Goal: Book appointment/travel/reservation

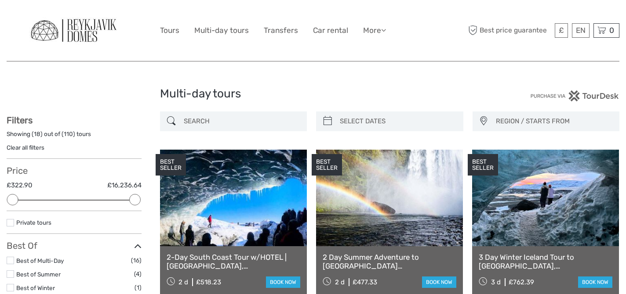
select select
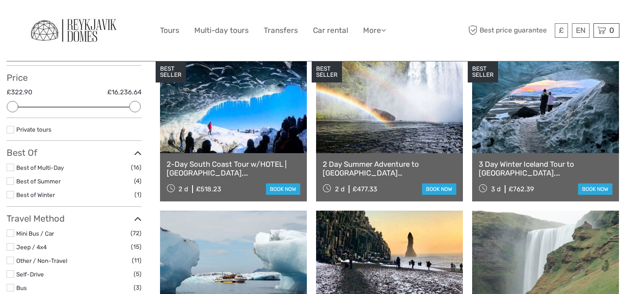
scroll to position [92, 0]
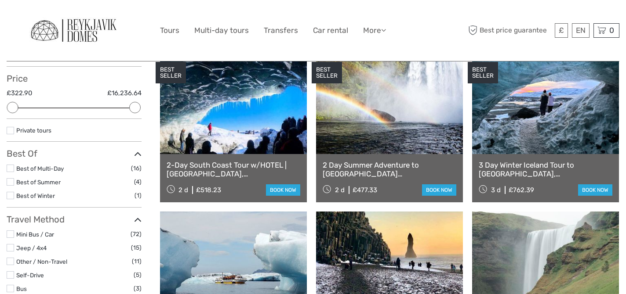
click at [9, 195] on label at bounding box center [10, 195] width 7 height 7
click at [0, 0] on input "checkbox" at bounding box center [0, 0] width 0 height 0
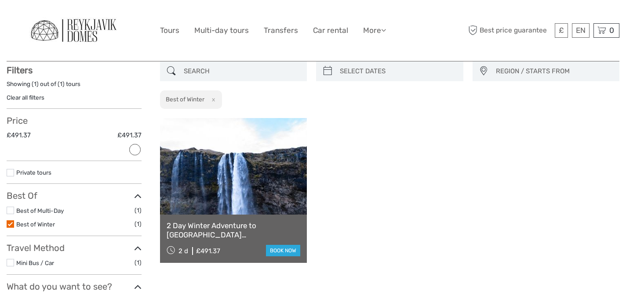
scroll to position [50, 0]
click at [11, 225] on label at bounding box center [10, 224] width 7 height 7
click at [0, 0] on input "checkbox" at bounding box center [0, 0] width 0 height 0
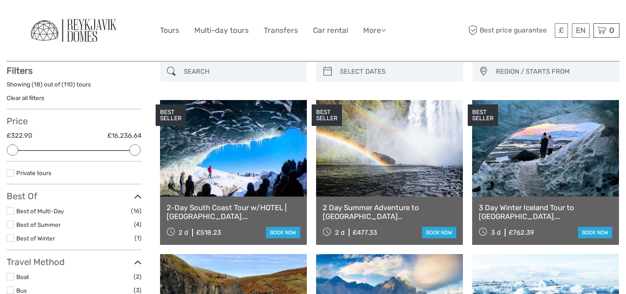
click at [11, 225] on label at bounding box center [10, 224] width 7 height 7
click at [0, 0] on input "checkbox" at bounding box center [0, 0] width 0 height 0
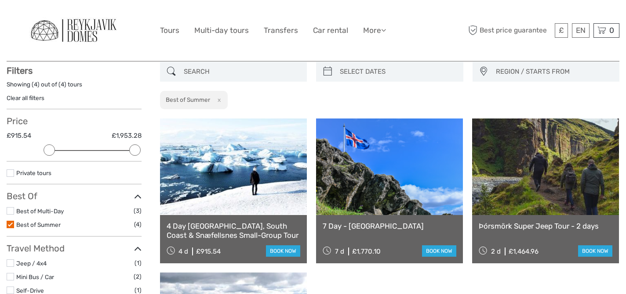
click at [11, 226] on label at bounding box center [10, 224] width 7 height 7
click at [0, 0] on input "checkbox" at bounding box center [0, 0] width 0 height 0
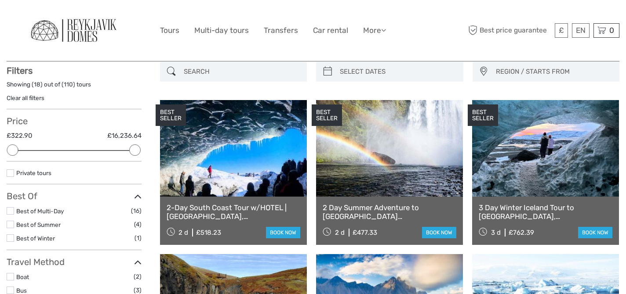
click at [11, 240] on label at bounding box center [10, 238] width 7 height 7
click at [0, 0] on input "checkbox" at bounding box center [0, 0] width 0 height 0
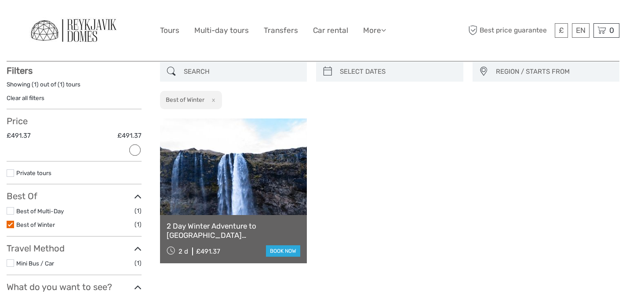
click at [11, 225] on label at bounding box center [10, 224] width 7 height 7
click at [0, 0] on input "checkbox" at bounding box center [0, 0] width 0 height 0
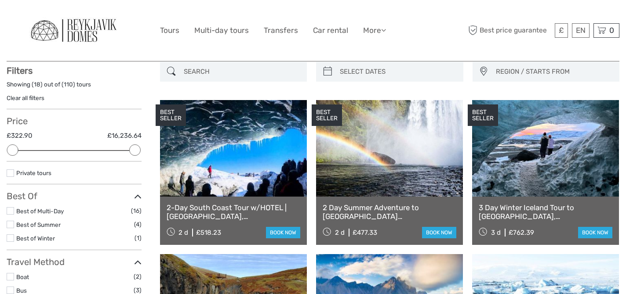
click at [368, 70] on input "search" at bounding box center [397, 71] width 123 height 15
type input "02/10/2025"
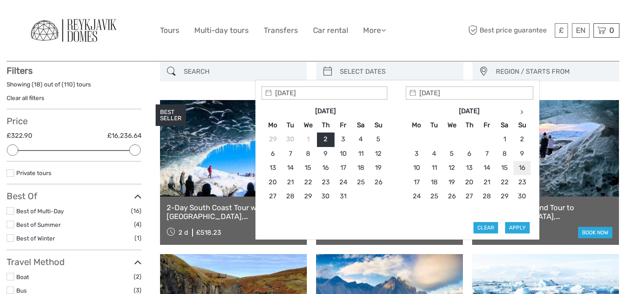
type input "16/11/2025"
type input "08/11/2025"
click at [433, 40] on div "£ ISK € $ £ EN English Español Deutsch Tours Multi-day tours Transfers Car rent…" at bounding box center [313, 31] width 306 height 48
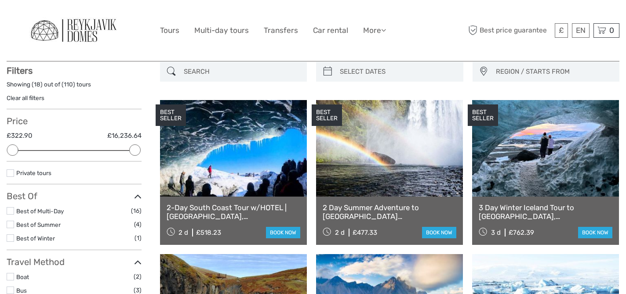
click at [507, 74] on span "REGION / STARTS FROM" at bounding box center [553, 72] width 123 height 14
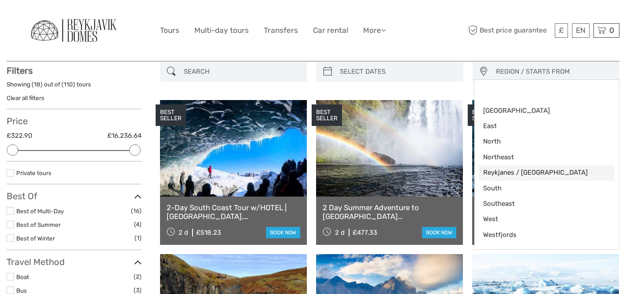
click at [513, 178] on link "Reykjanes / [GEOGRAPHIC_DATA]" at bounding box center [546, 172] width 136 height 15
select select "Reykjanes / [GEOGRAPHIC_DATA]"
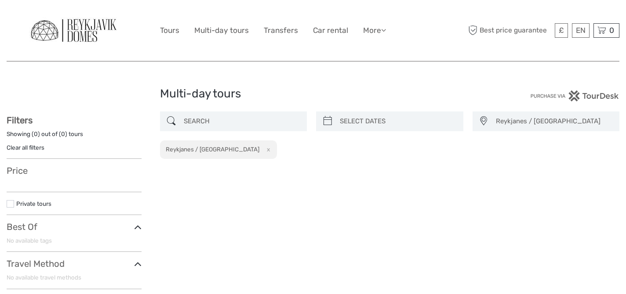
click at [261, 149] on button "x" at bounding box center [267, 149] width 12 height 9
select select
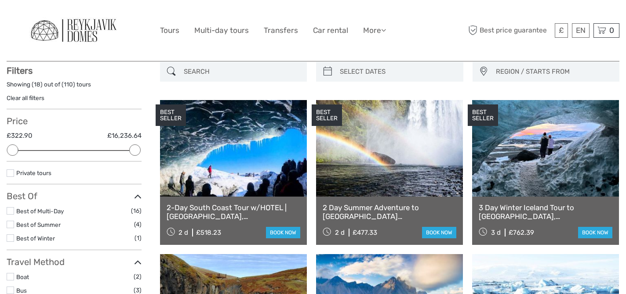
scroll to position [50, 0]
click at [232, 161] on link at bounding box center [233, 148] width 147 height 97
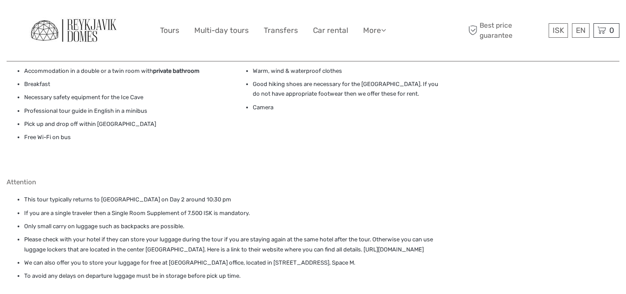
scroll to position [797, 0]
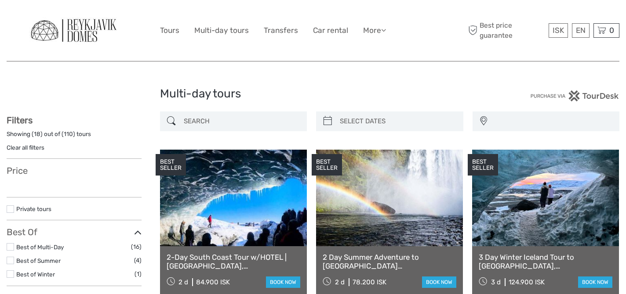
select select
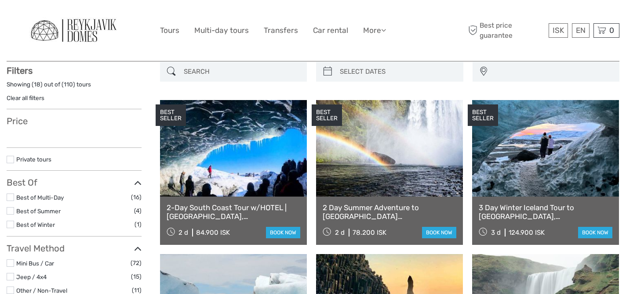
select select
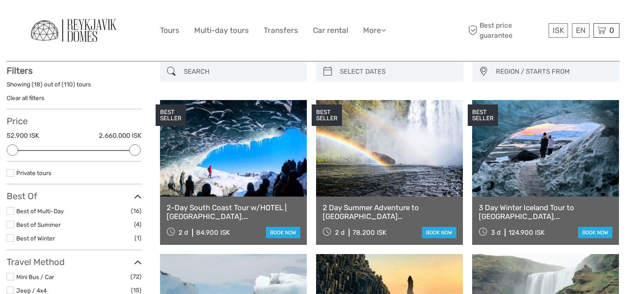
scroll to position [0, 0]
click at [550, 100] on link "£" at bounding box center [552, 102] width 30 height 16
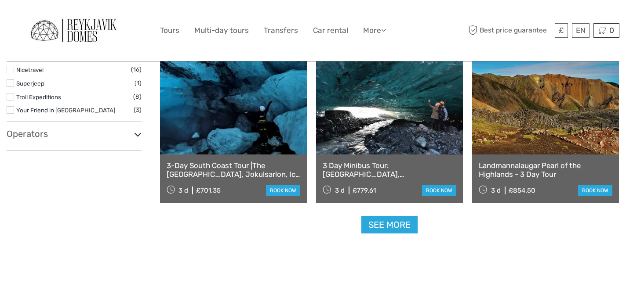
scroll to position [864, 0]
